Goal: Book appointment/travel/reservation

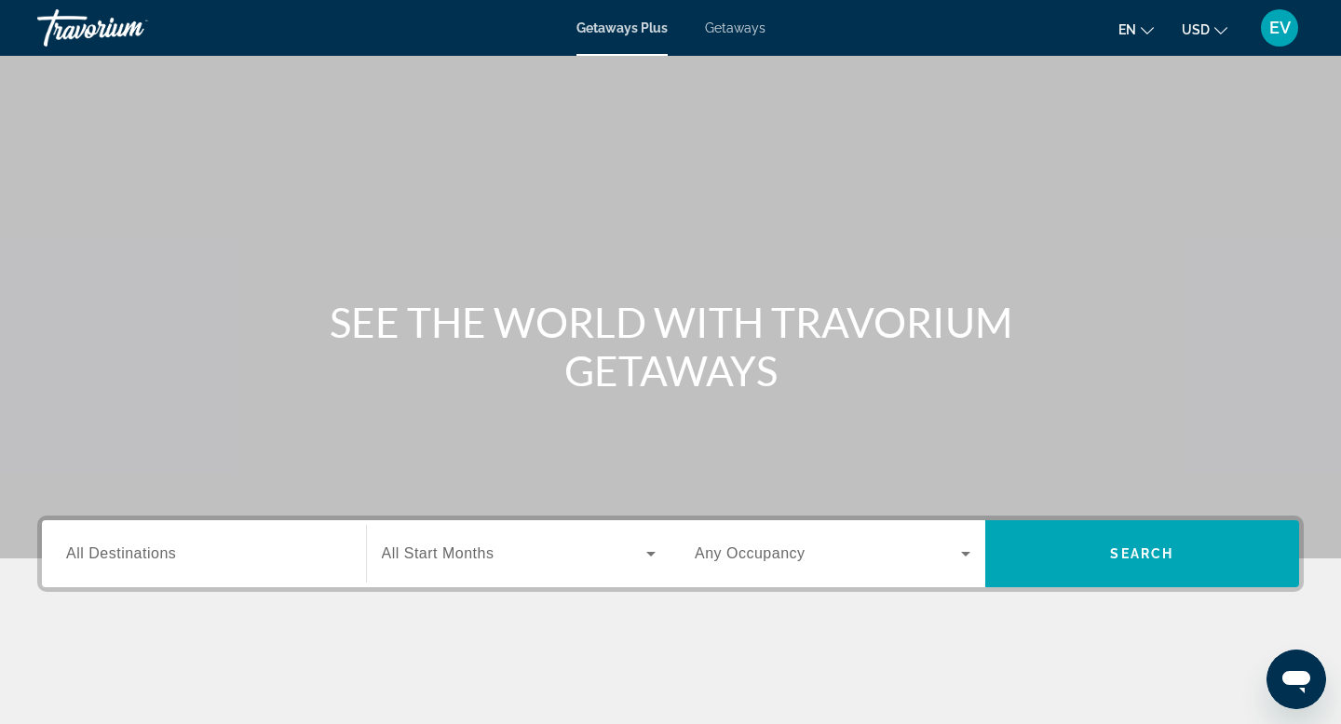
click at [192, 555] on input "Destination All Destinations" at bounding box center [204, 555] width 276 height 22
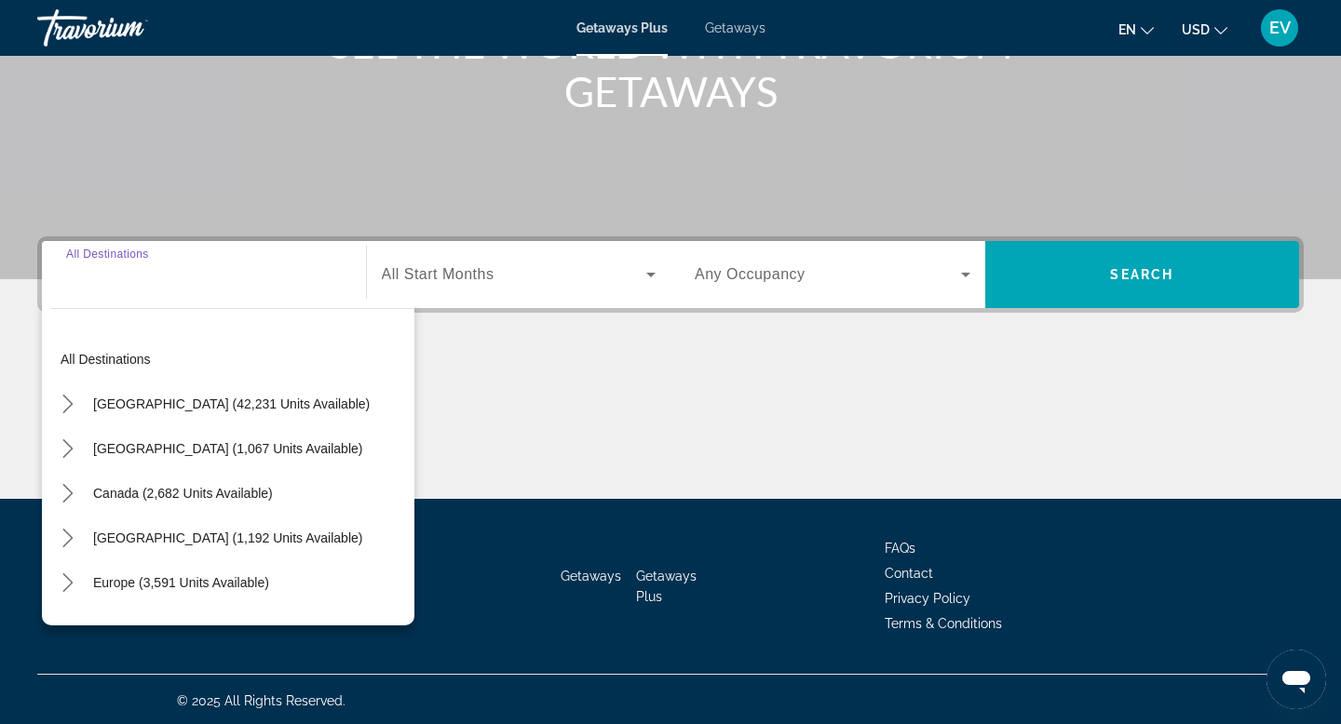
scroll to position [282, 0]
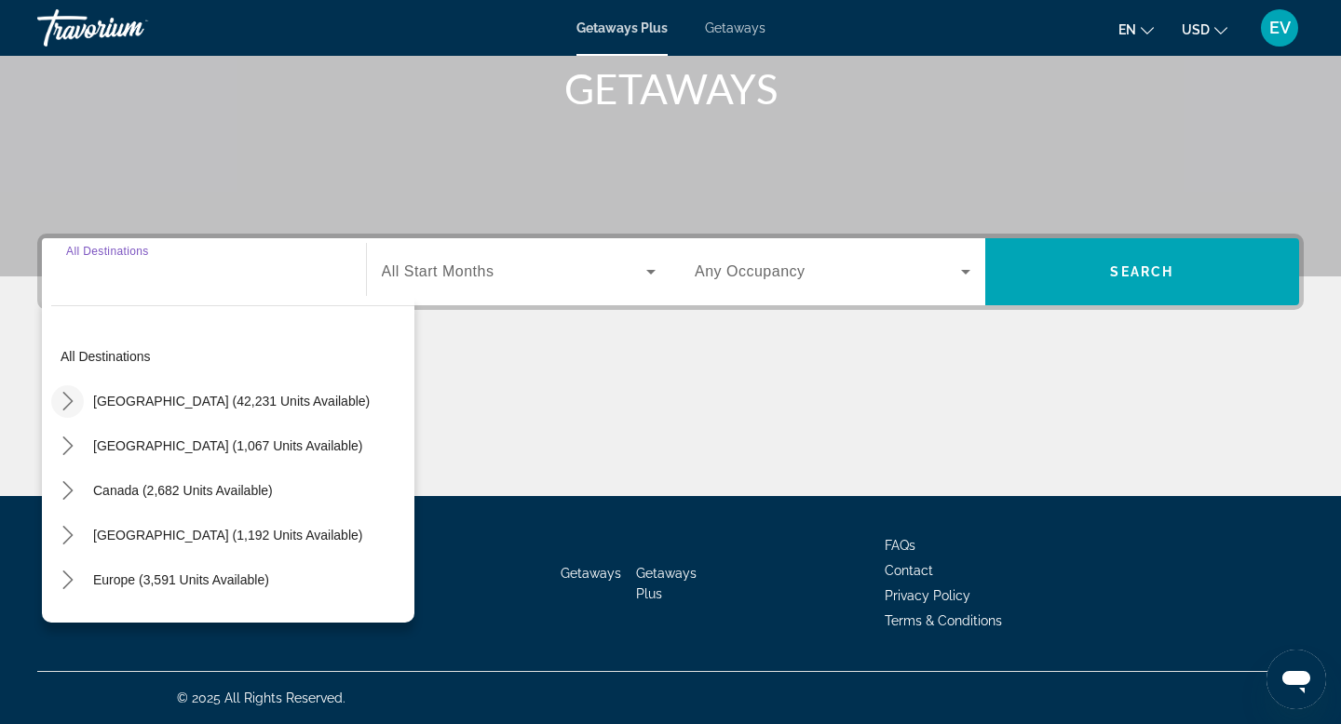
click at [63, 386] on mat-icon "Toggle United States (42,231 units available) submenu" at bounding box center [67, 402] width 33 height 33
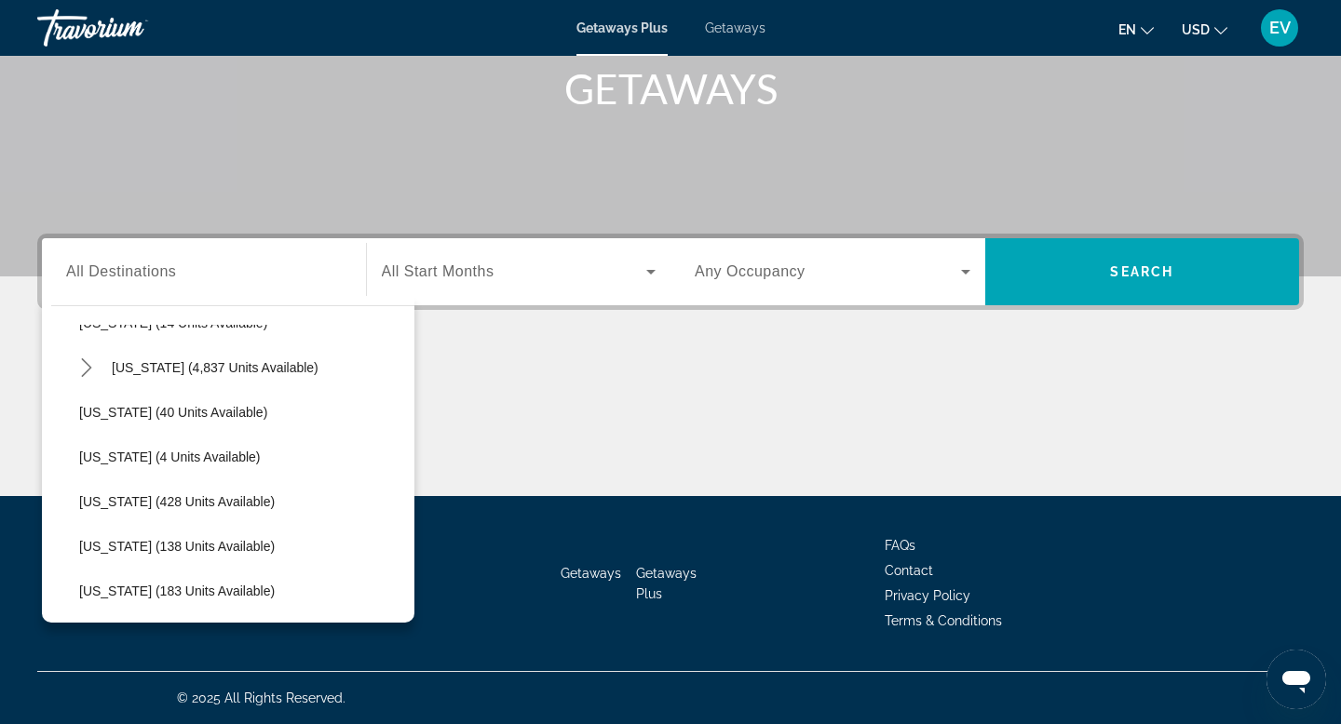
scroll to position [355, 0]
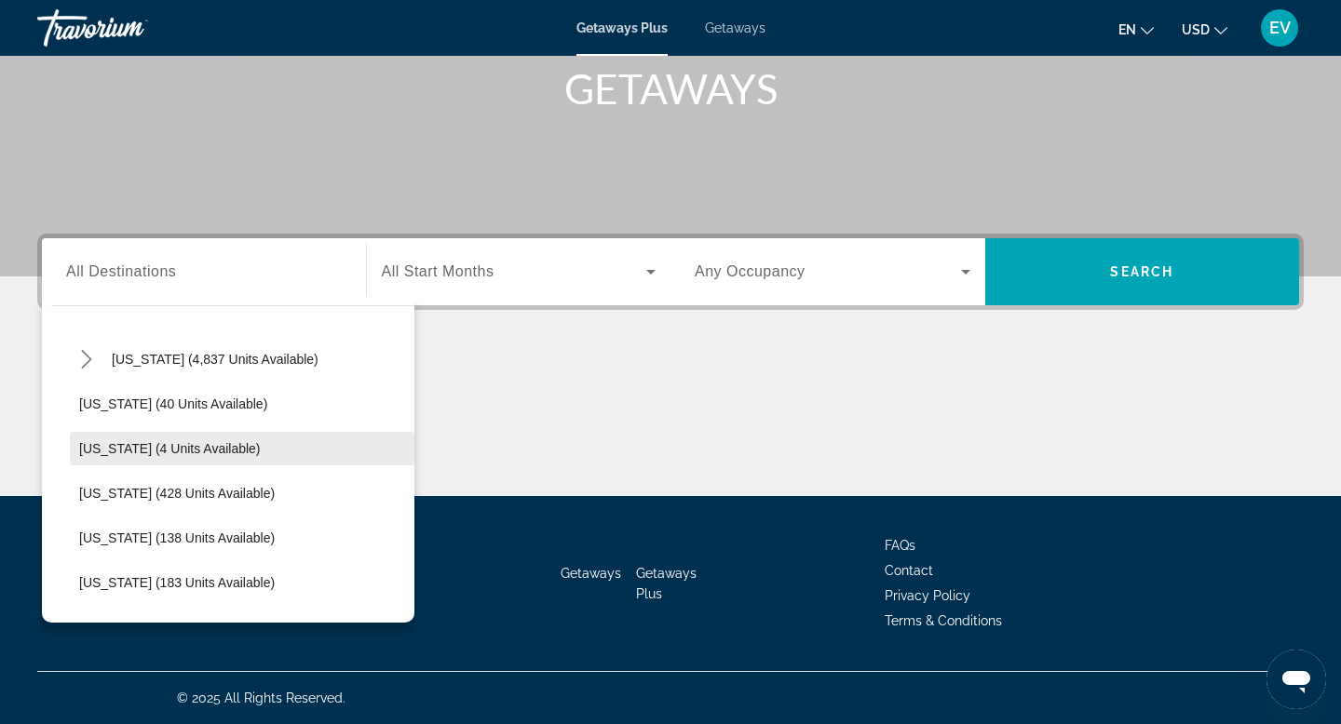
click at [214, 441] on span "[US_STATE] (4 units available)" at bounding box center [170, 448] width 182 height 15
type input "**********"
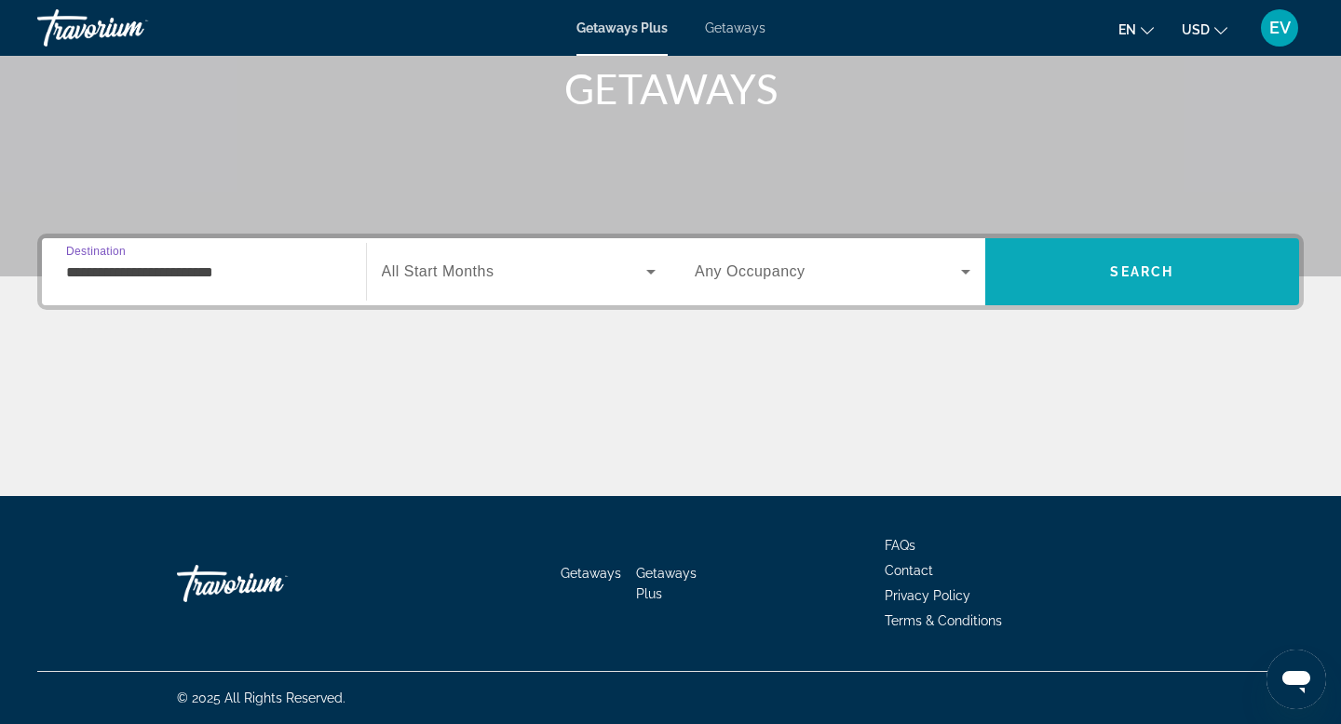
click at [1043, 276] on span "Search" at bounding box center [1142, 272] width 315 height 45
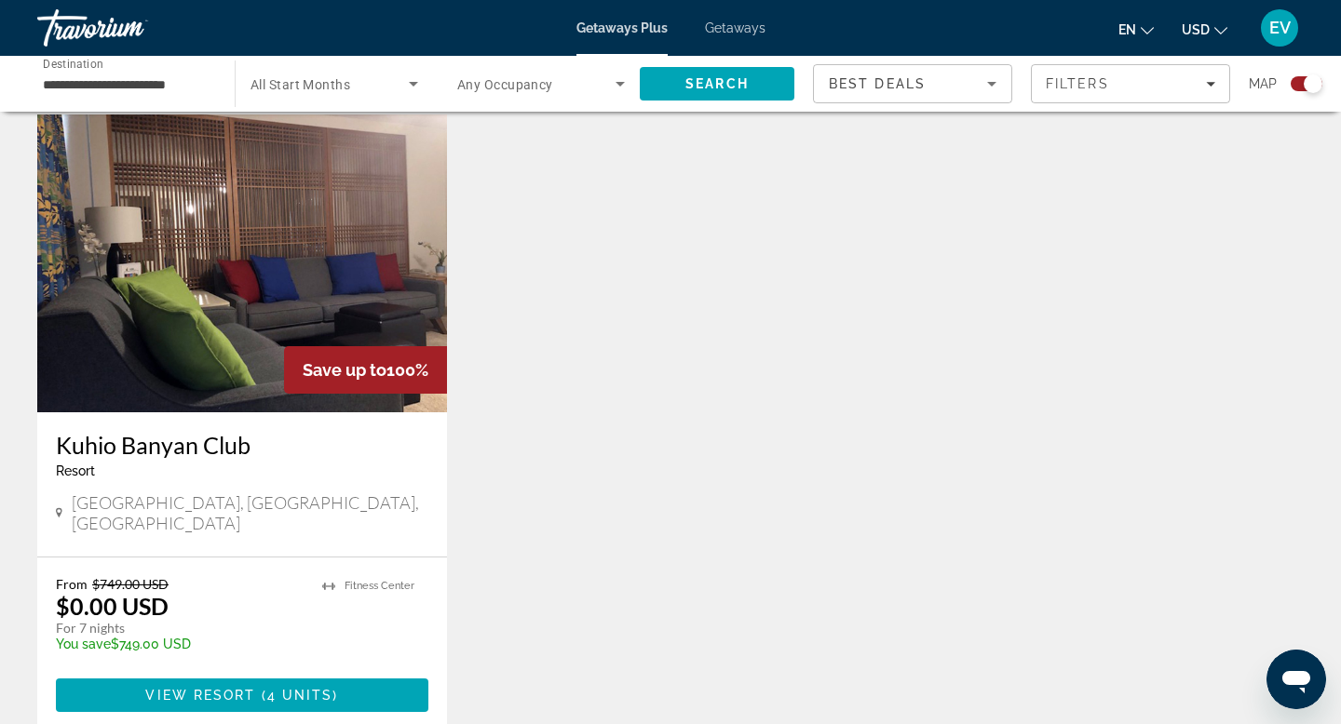
scroll to position [776, 0]
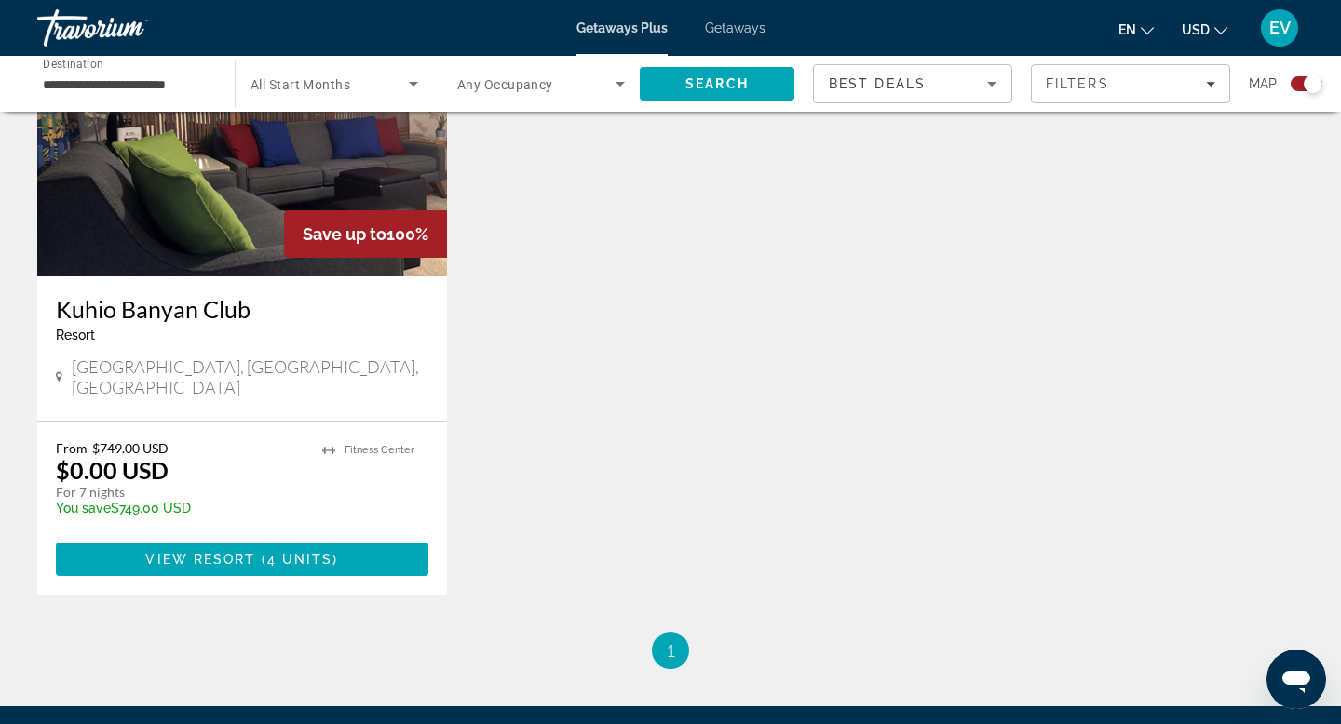
click at [730, 35] on div "Getaways Plus Getaways en English Español Français Italiano Português русский U…" at bounding box center [670, 28] width 1341 height 48
click at [721, 30] on span "Getaways" at bounding box center [735, 27] width 61 height 15
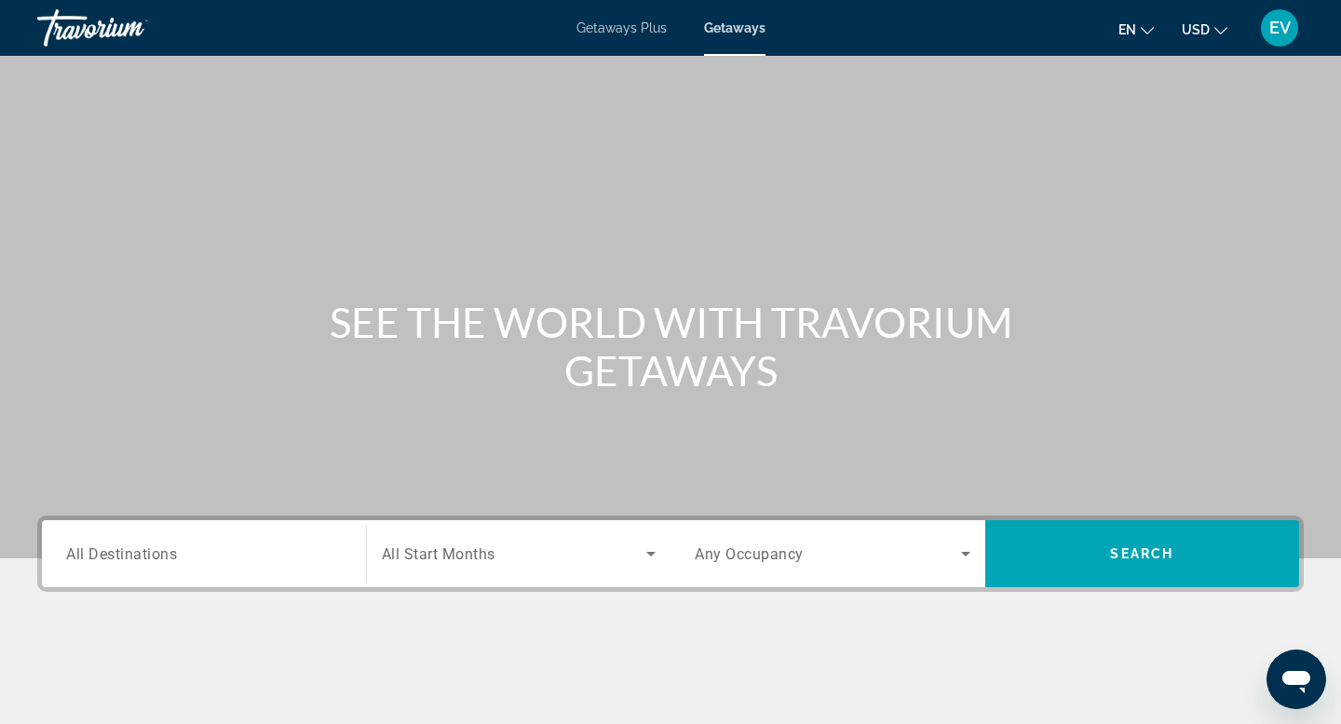
click at [299, 568] on div "Search widget" at bounding box center [204, 554] width 276 height 53
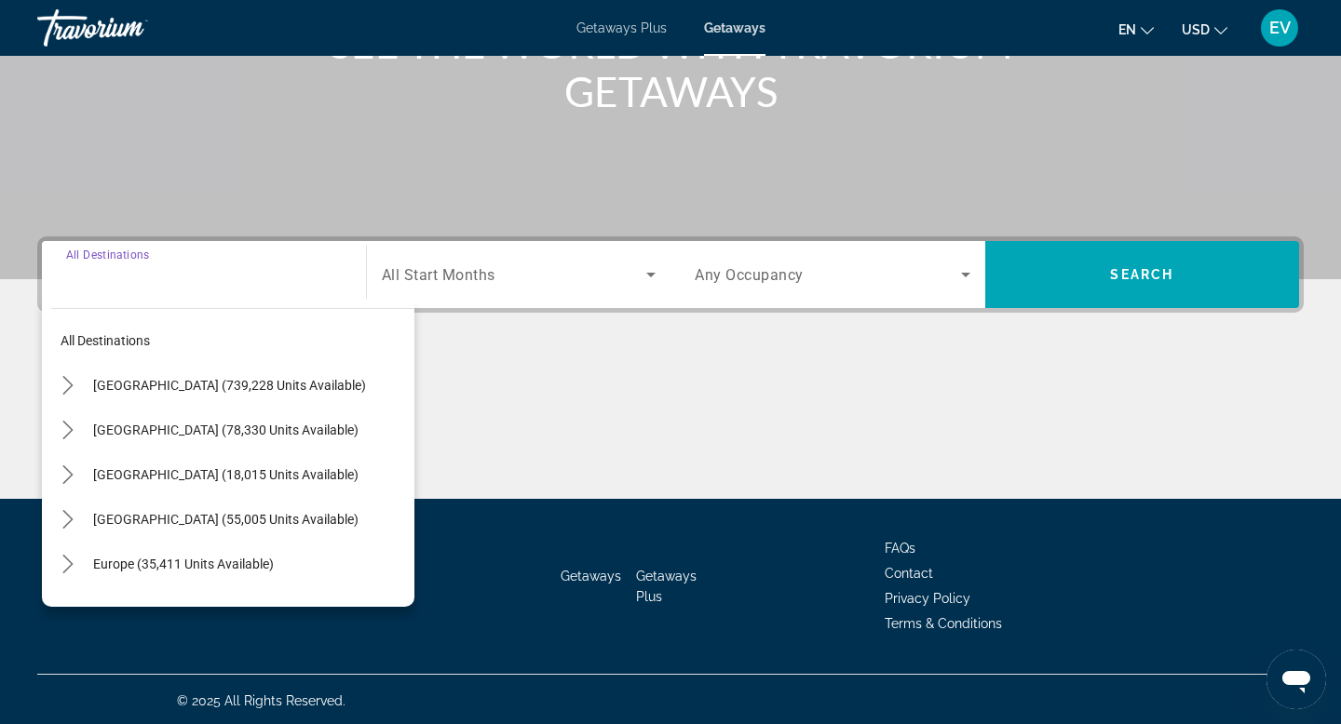
scroll to position [282, 0]
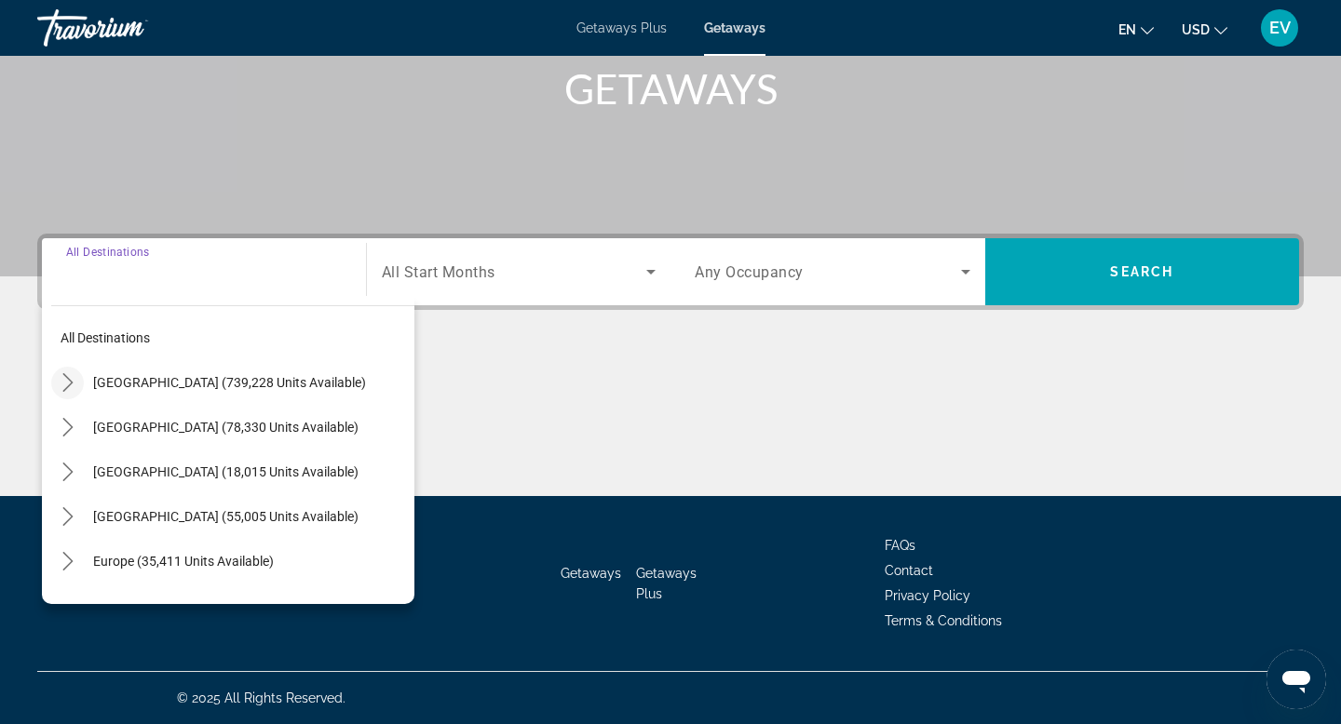
click at [66, 383] on icon "Toggle United States (739,228 units available) submenu" at bounding box center [68, 382] width 19 height 19
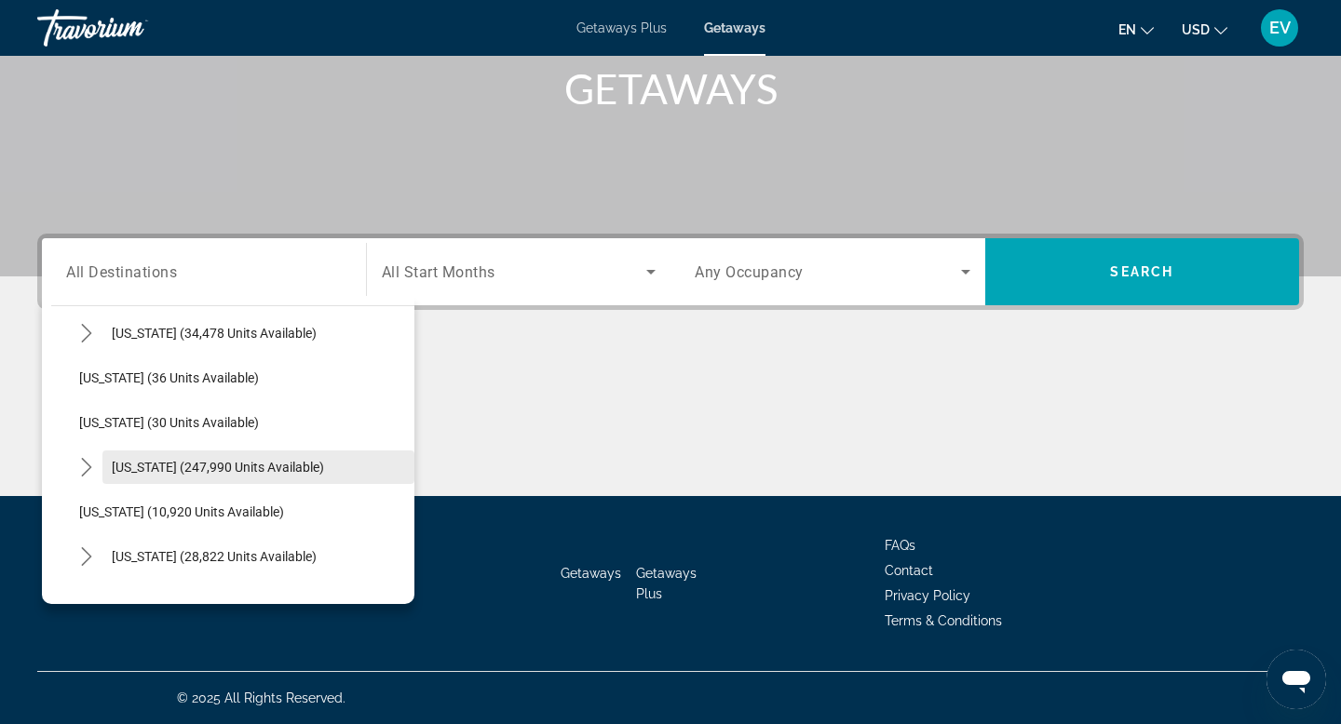
scroll to position [230, 0]
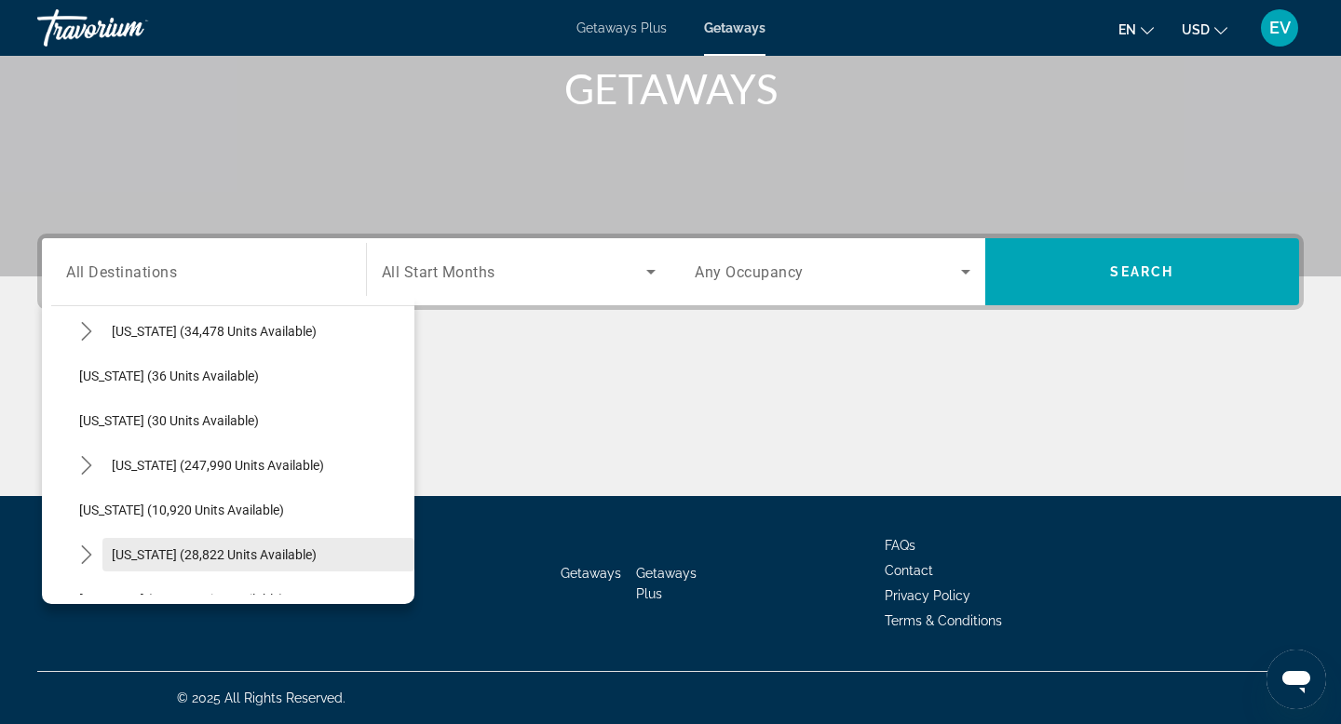
click at [219, 549] on span "[US_STATE] (28,822 units available)" at bounding box center [214, 555] width 205 height 15
type input "**********"
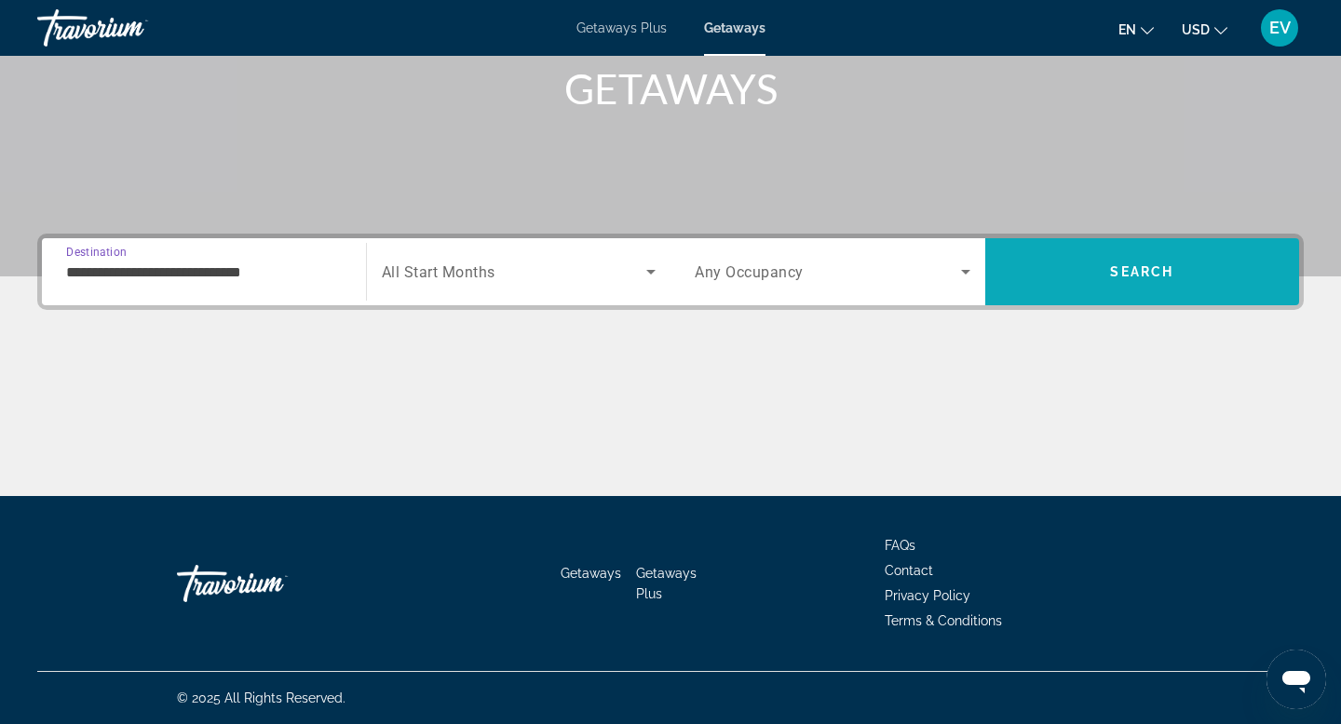
click at [1004, 279] on span "Search" at bounding box center [1142, 272] width 315 height 45
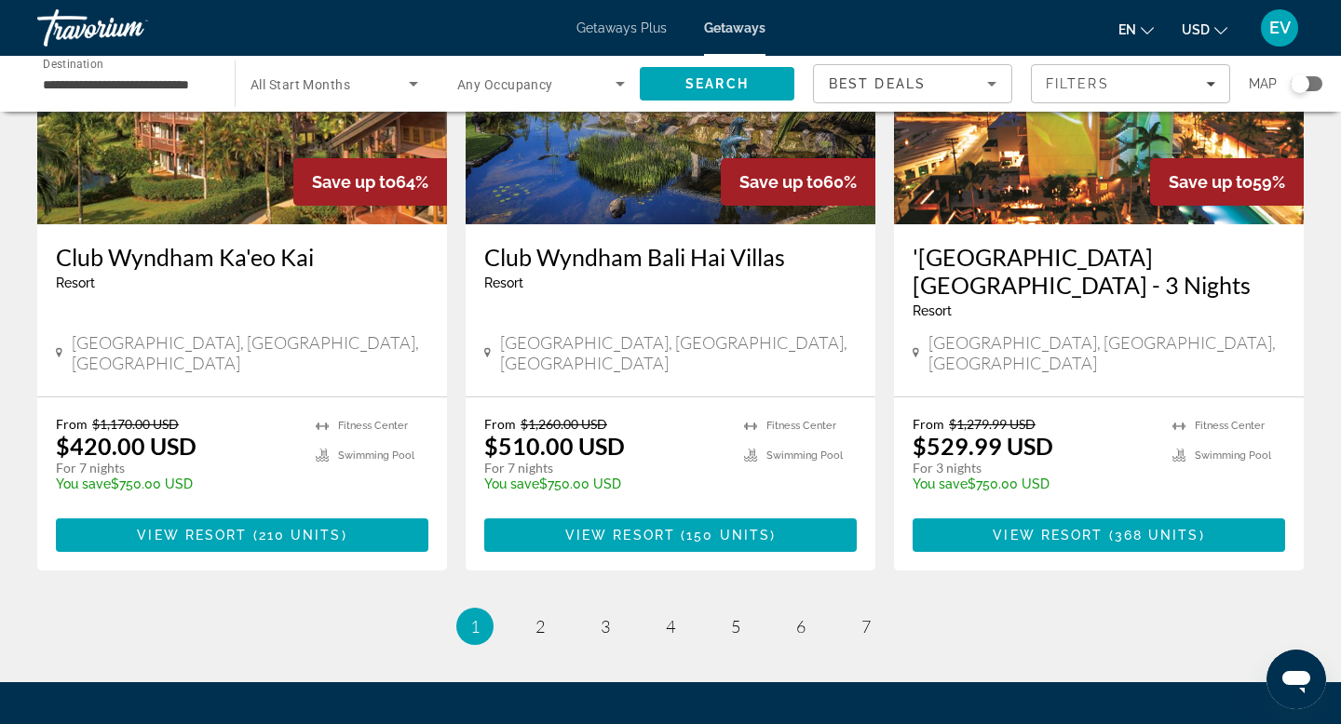
scroll to position [2428, 0]
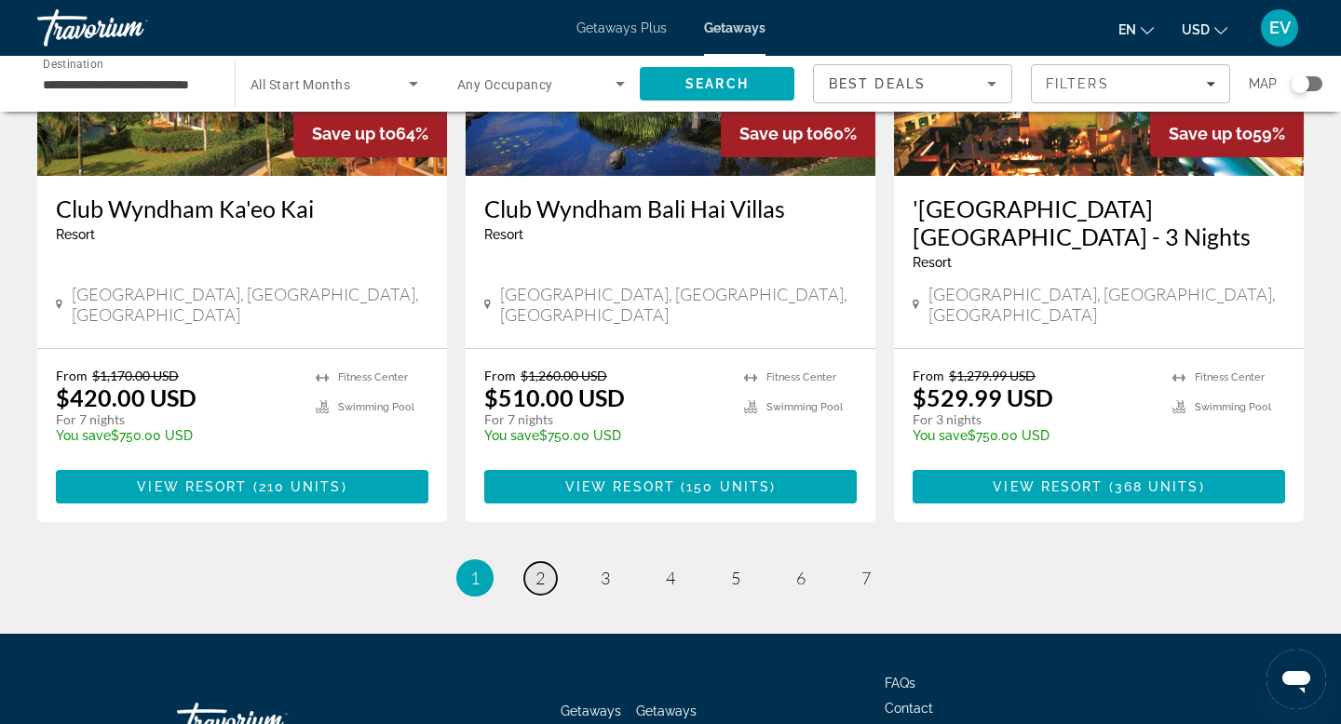
click at [528, 562] on link "page 2" at bounding box center [540, 578] width 33 height 33
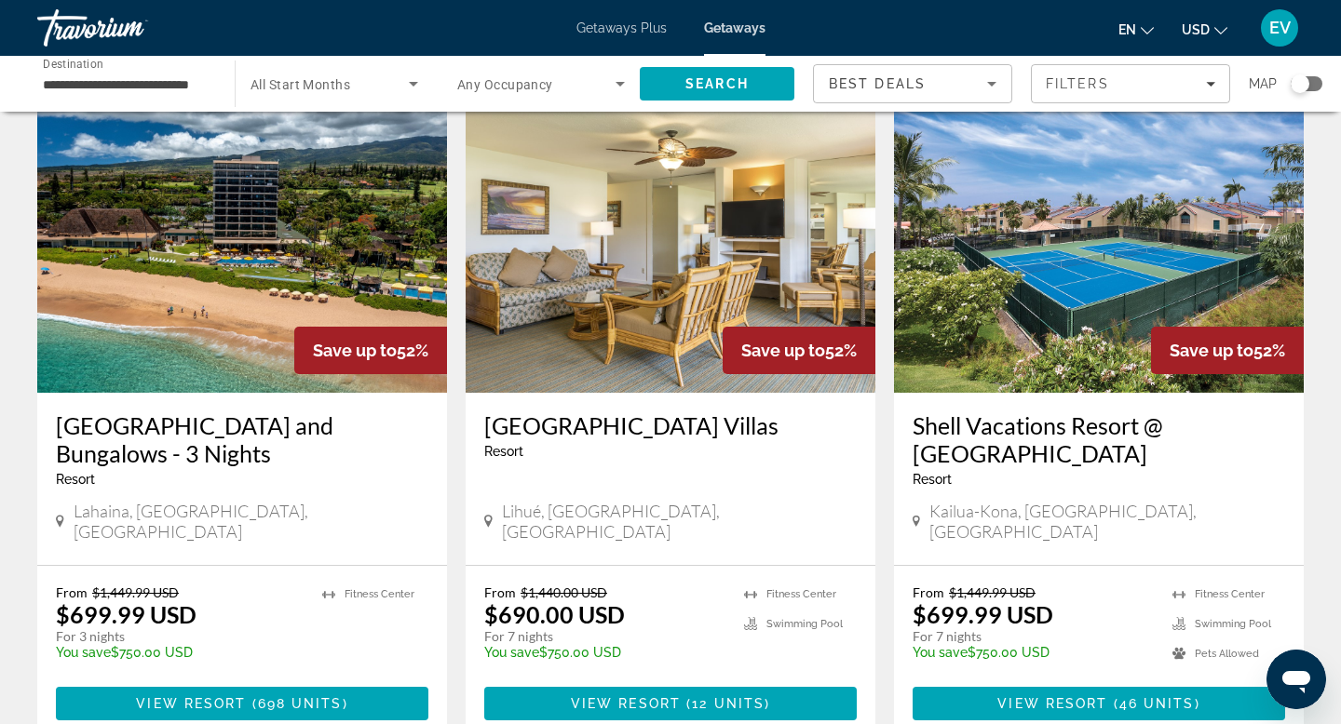
scroll to position [2127, 0]
